Goal: Transaction & Acquisition: Purchase product/service

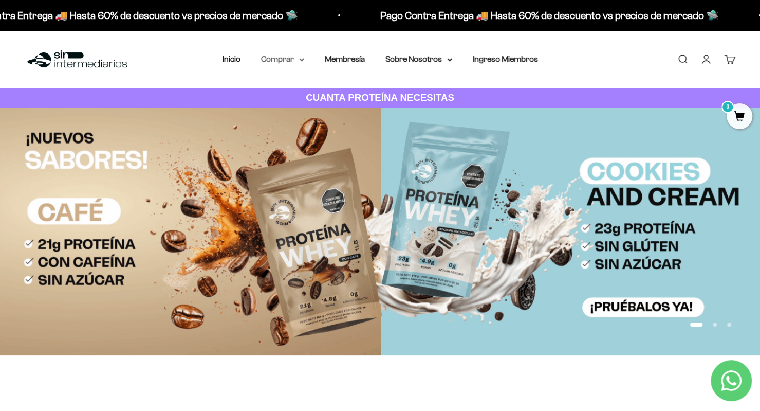
click at [299, 58] on icon at bounding box center [301, 60] width 5 height 4
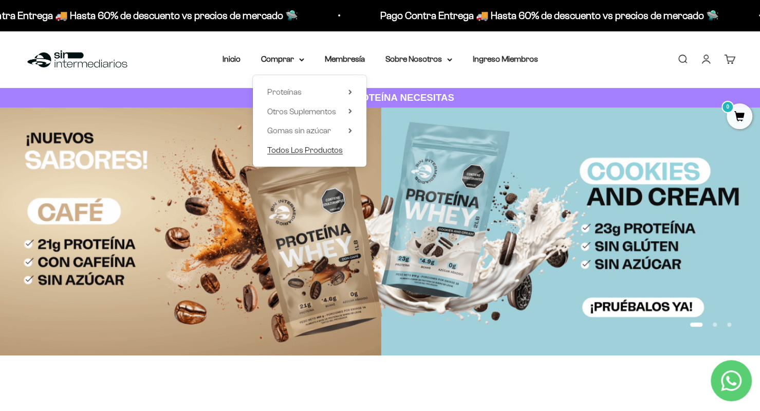
click at [294, 149] on span "Todos Los Productos" at bounding box center [305, 149] width 76 height 9
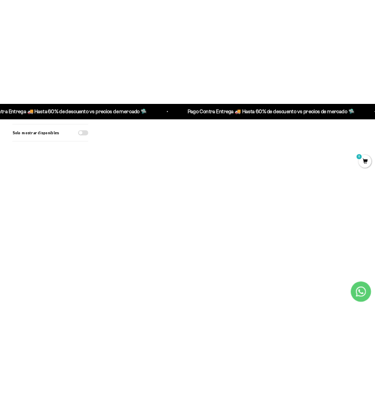
scroll to position [433, 0]
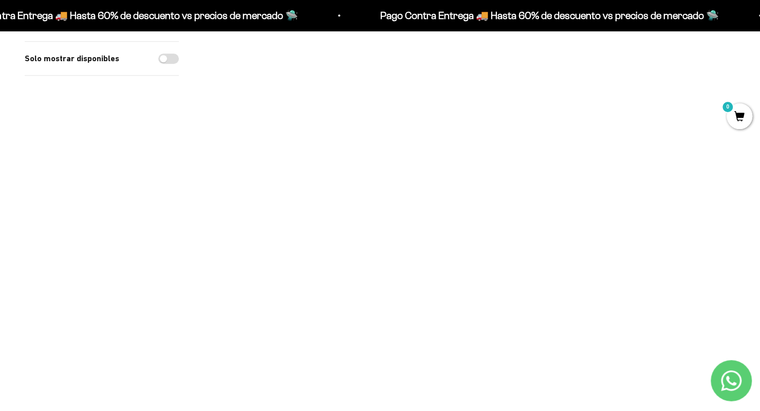
click at [723, 246] on span at bounding box center [724, 252] width 10 height 12
click at [688, 227] on span "Cookies & Cream / 2 libras (910g)" at bounding box center [688, 234] width 75 height 14
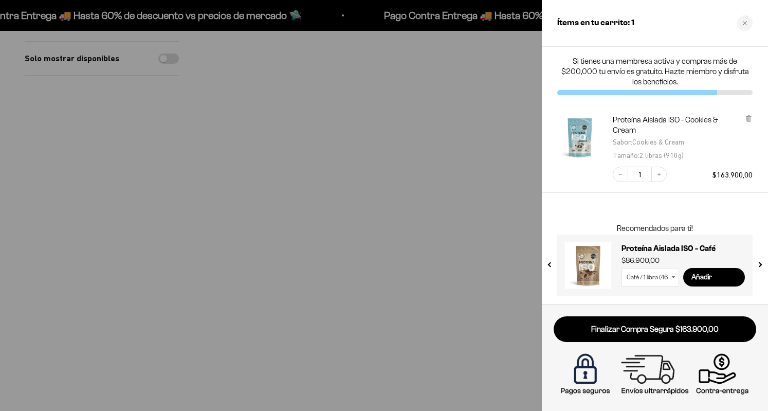
click at [123, 158] on div at bounding box center [384, 205] width 768 height 411
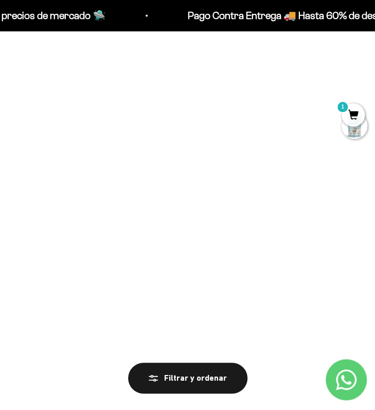
scroll to position [0, 0]
